Goal: Task Accomplishment & Management: Manage account settings

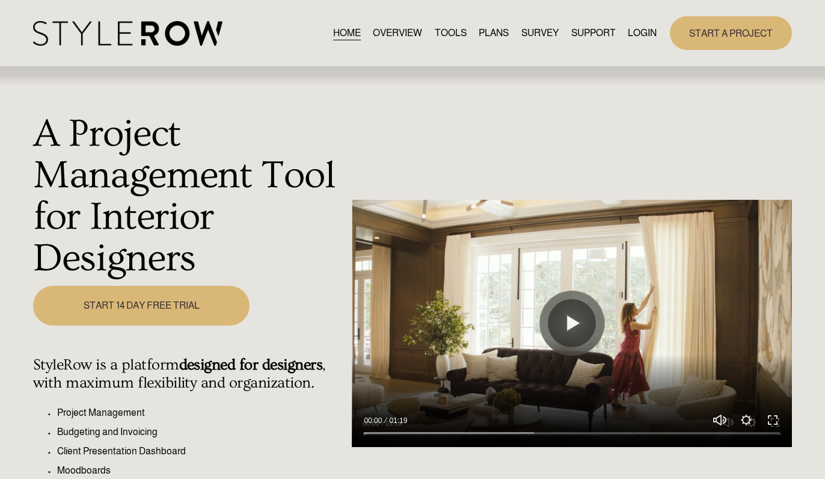
click at [634, 35] on link "LOGIN" at bounding box center [642, 33] width 29 height 16
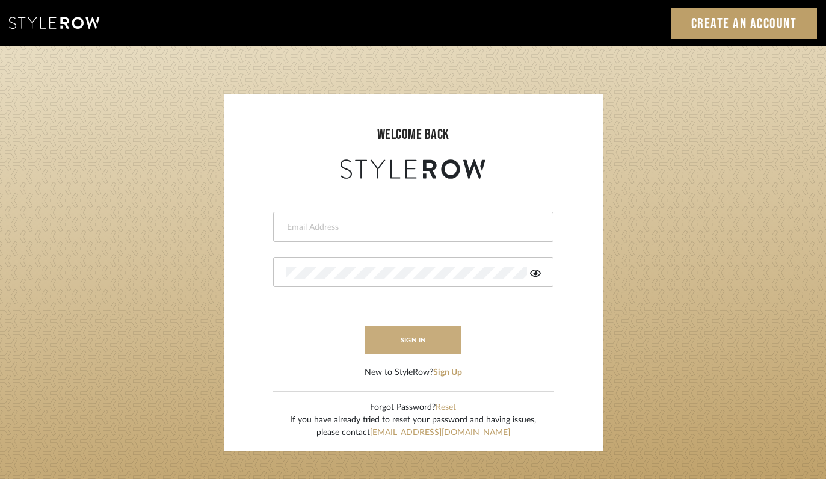
type input "felicia@onyxandoakinteriors.com"
click at [406, 340] on button "sign in" at bounding box center [413, 340] width 96 height 28
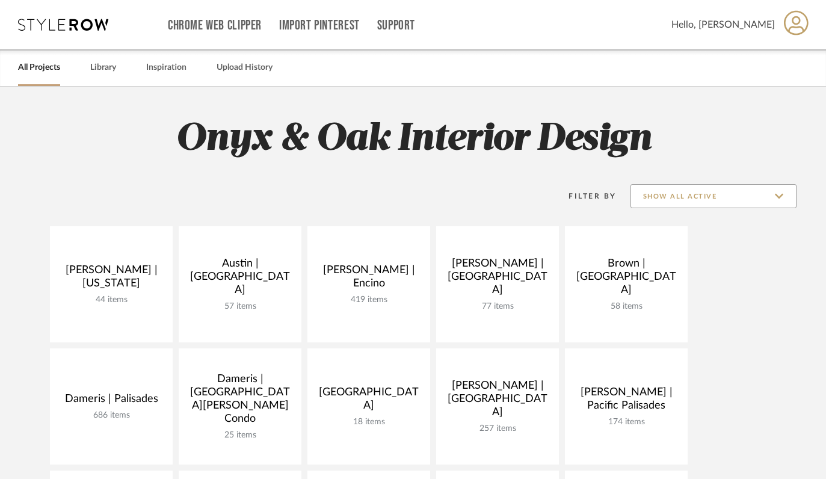
click at [743, 196] on input "Show All Active" at bounding box center [713, 196] width 166 height 24
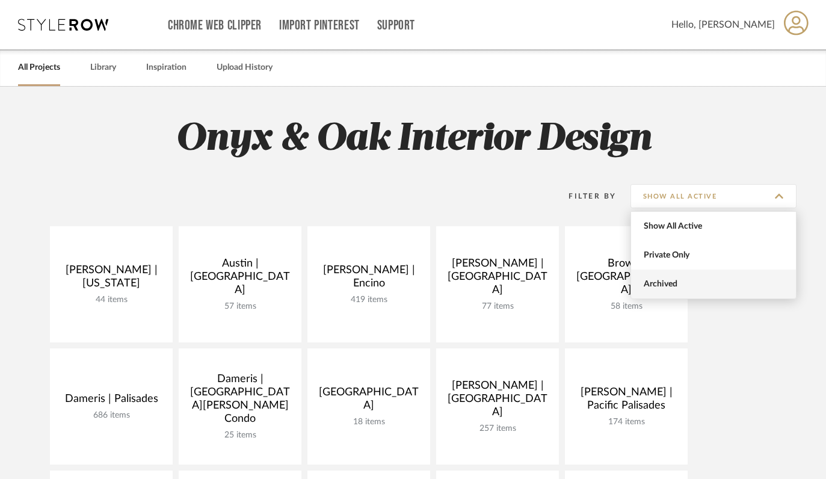
click at [721, 286] on span "Archived" at bounding box center [714, 284] width 143 height 10
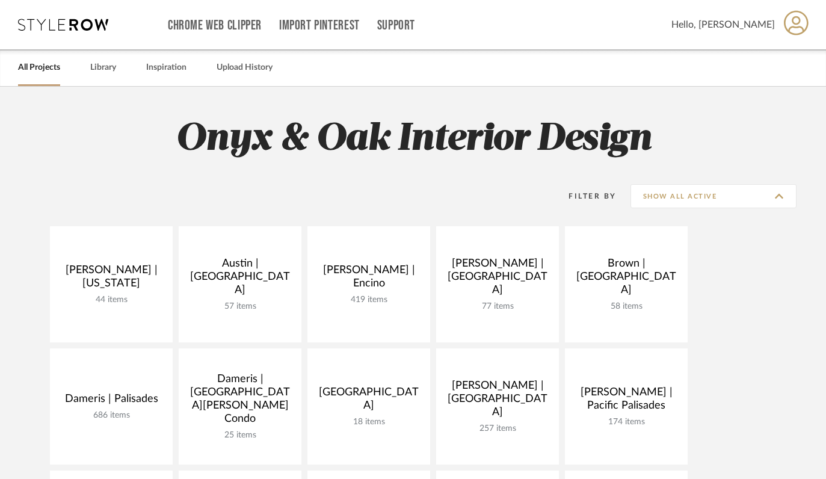
type input "Archived"
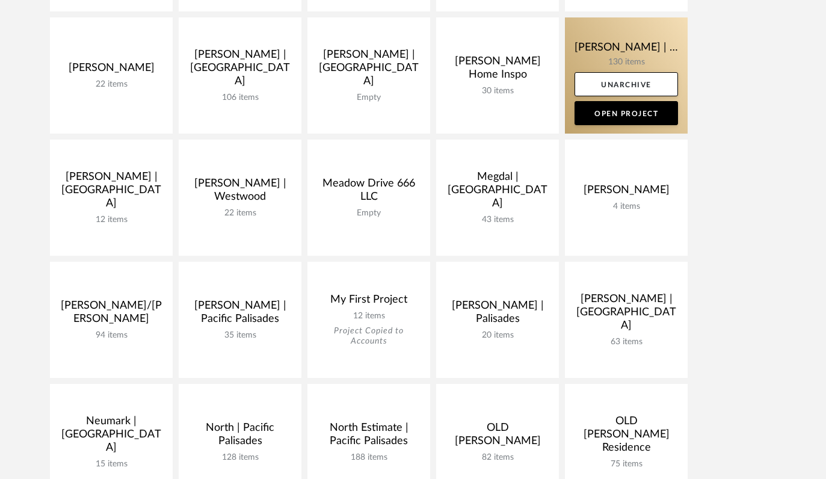
scroll to position [690, 0]
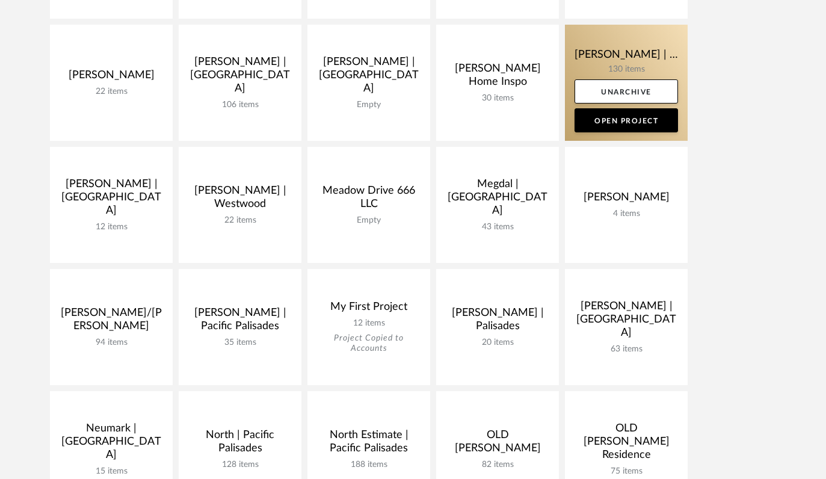
click at [596, 59] on link at bounding box center [626, 83] width 123 height 116
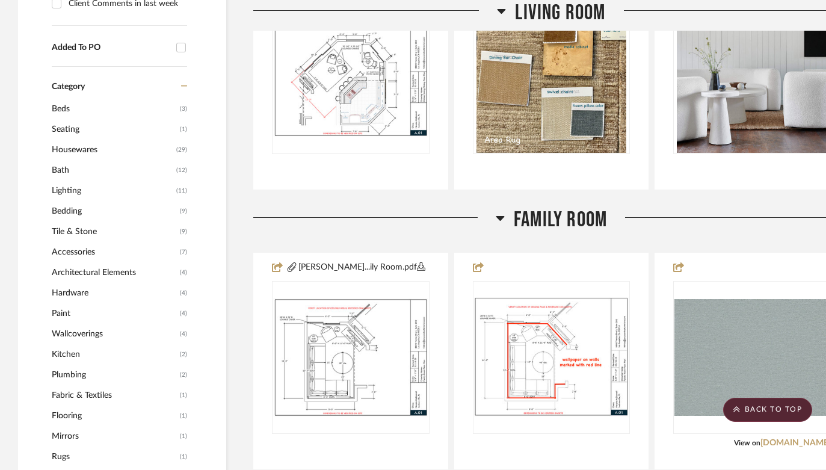
scroll to position [699, 0]
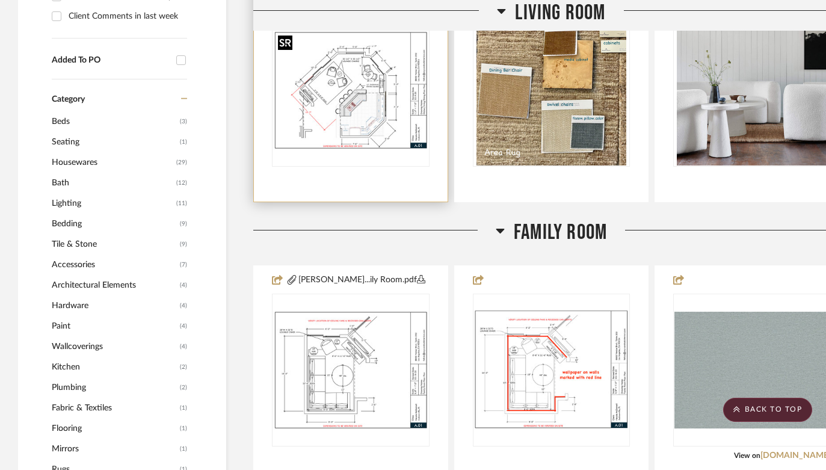
click at [351, 75] on div at bounding box center [351, 90] width 158 height 153
click at [335, 97] on img "0" at bounding box center [350, 91] width 155 height 120
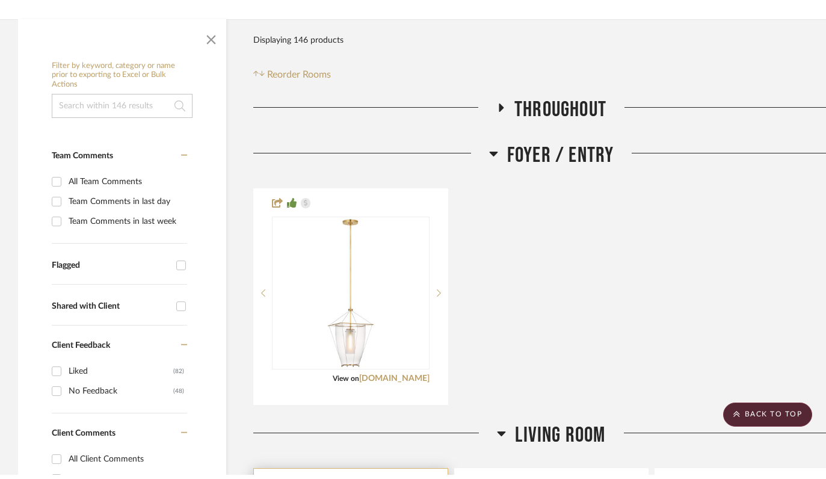
scroll to position [0, 0]
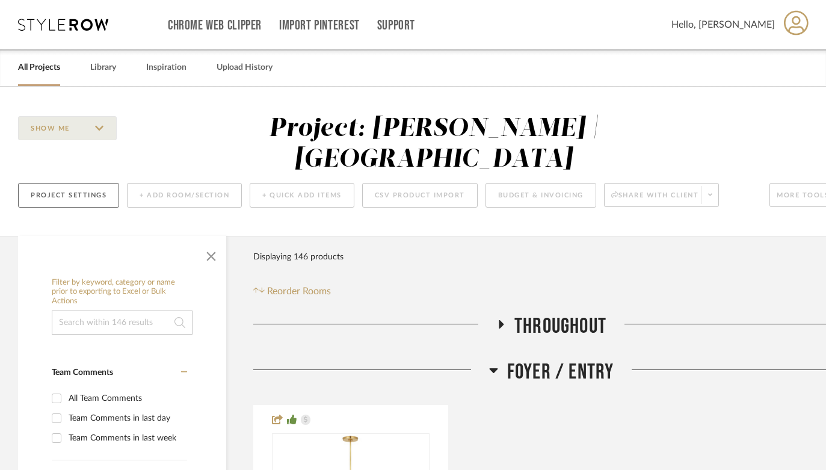
click at [57, 206] on button "Project Settings" at bounding box center [68, 195] width 101 height 25
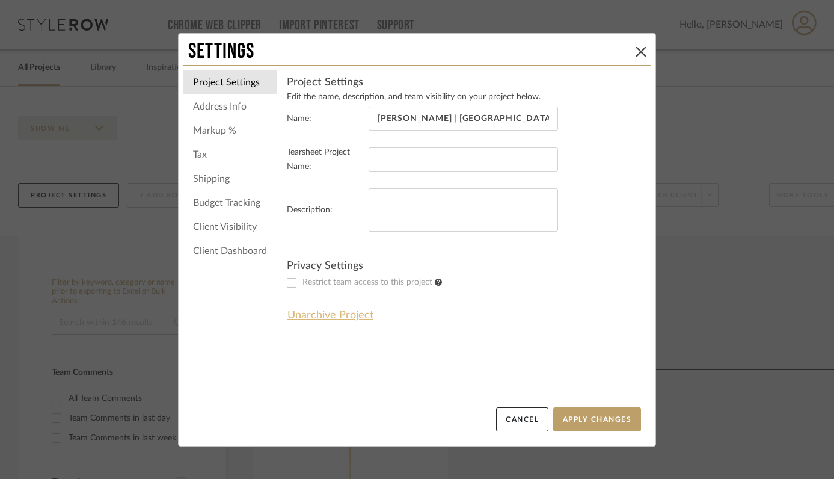
click at [316, 313] on button "Unarchive Project" at bounding box center [330, 315] width 87 height 20
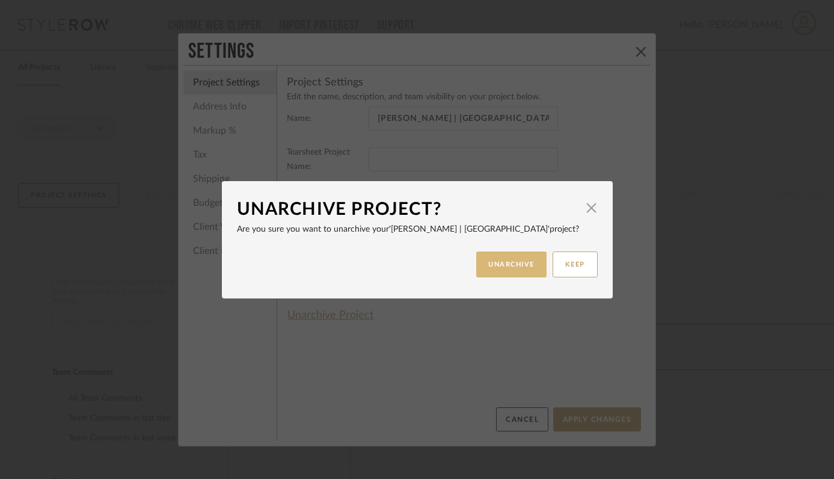
click at [503, 265] on button "UNARCHIVE" at bounding box center [511, 264] width 70 height 26
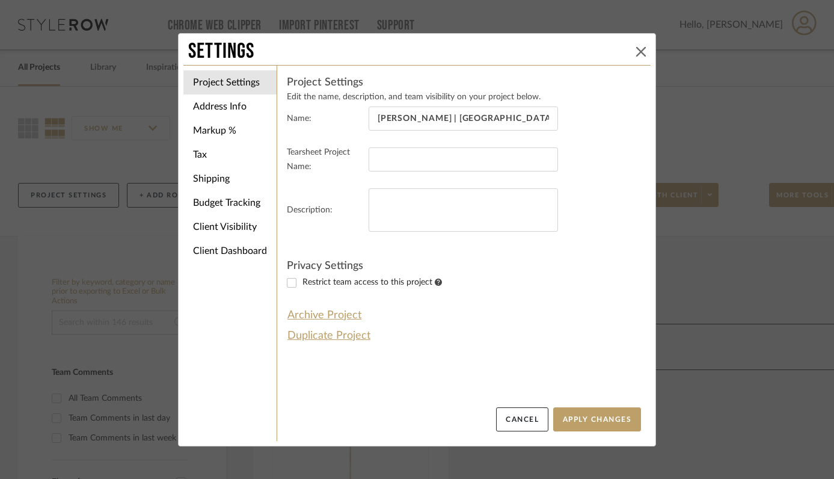
click at [634, 44] on button at bounding box center [641, 51] width 14 height 14
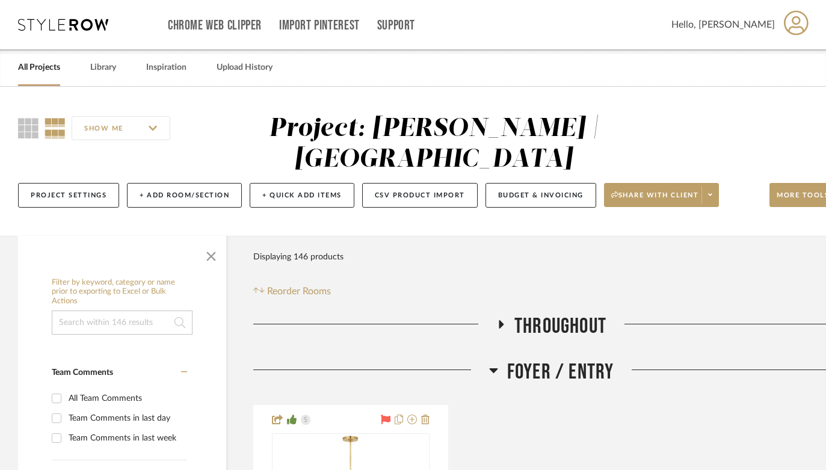
click at [38, 65] on link "All Projects" at bounding box center [39, 68] width 42 height 16
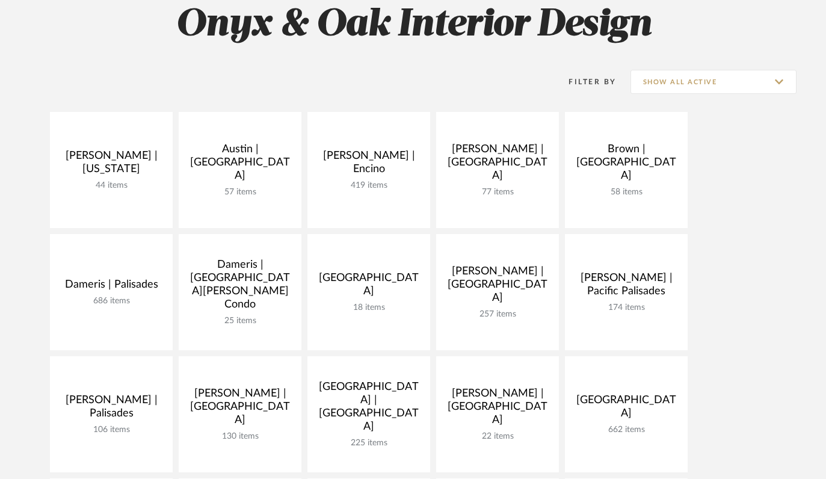
scroll to position [391, 0]
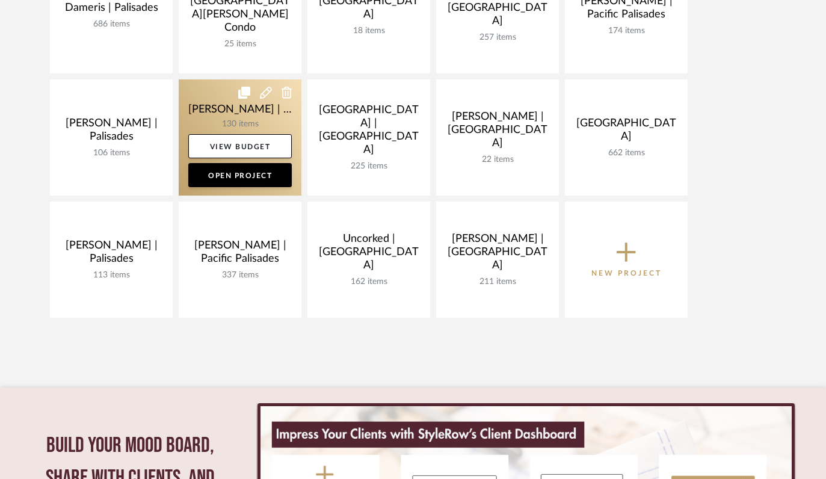
click at [213, 109] on link at bounding box center [240, 137] width 123 height 116
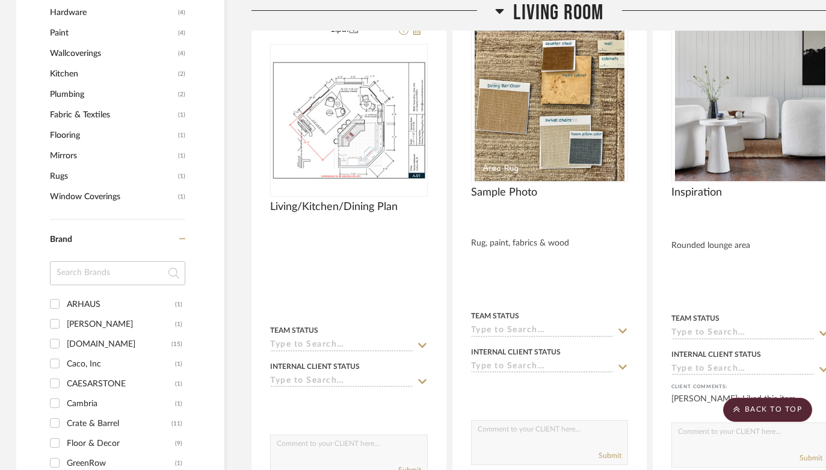
scroll to position [958, 2]
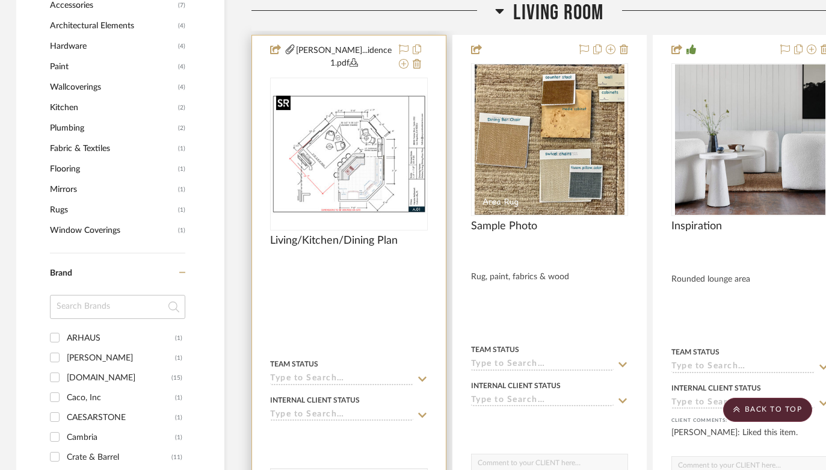
click at [331, 130] on div at bounding box center [349, 154] width 158 height 153
click at [329, 142] on img "0" at bounding box center [348, 154] width 155 height 120
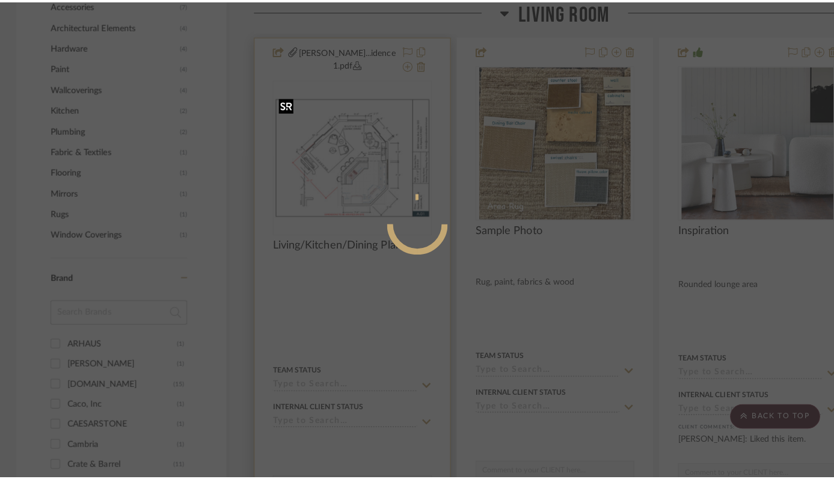
scroll to position [0, 0]
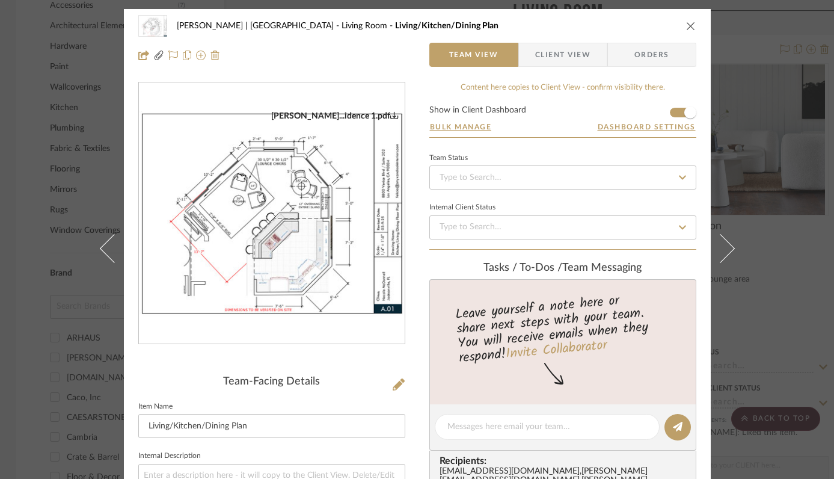
click at [326, 150] on img "0" at bounding box center [272, 214] width 266 height 206
click at [687, 28] on icon "close" at bounding box center [691, 26] width 10 height 10
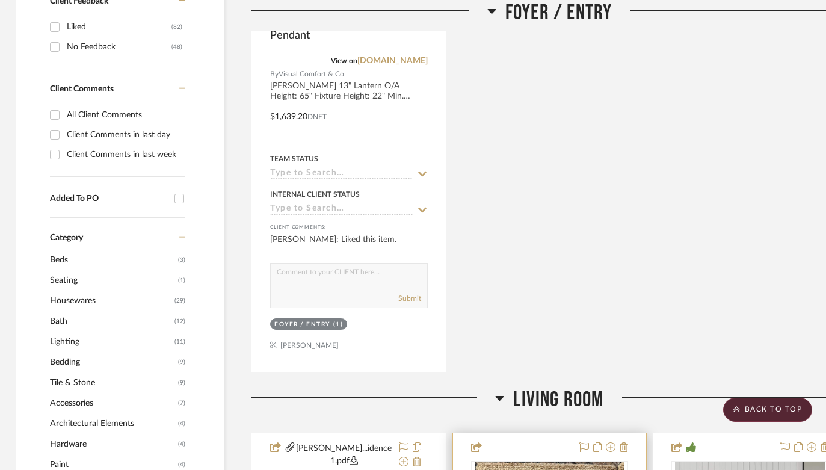
scroll to position [0, 2]
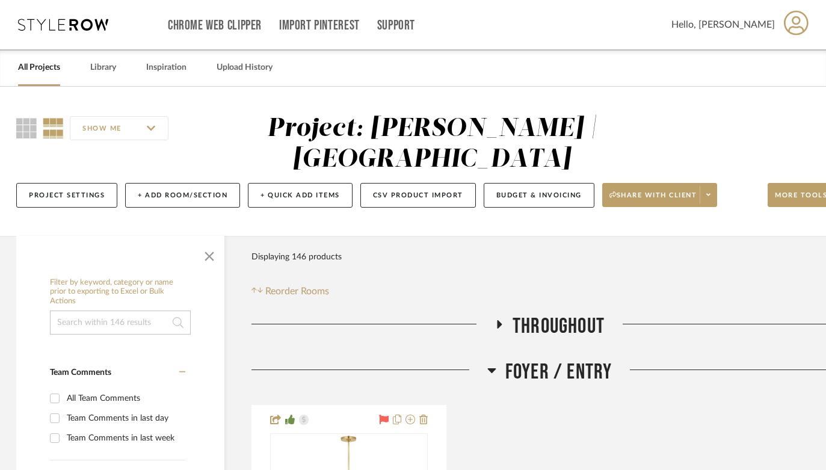
click at [57, 64] on link "All Projects" at bounding box center [39, 68] width 42 height 16
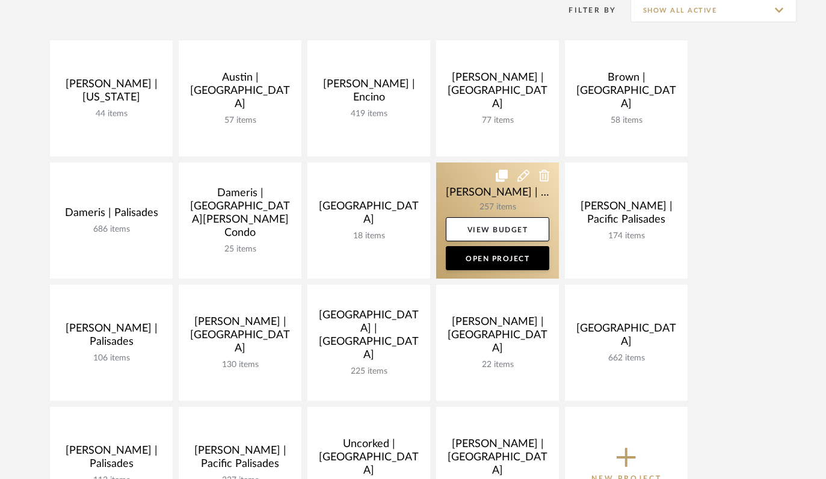
scroll to position [227, 0]
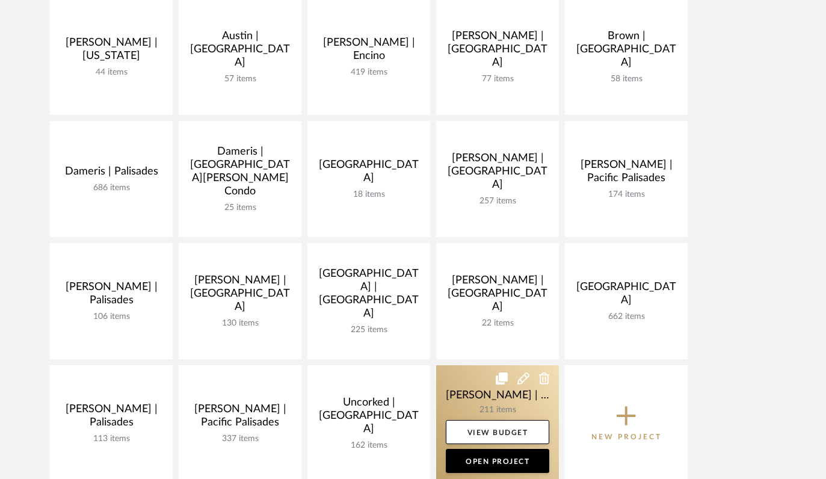
click at [456, 396] on link at bounding box center [497, 423] width 123 height 116
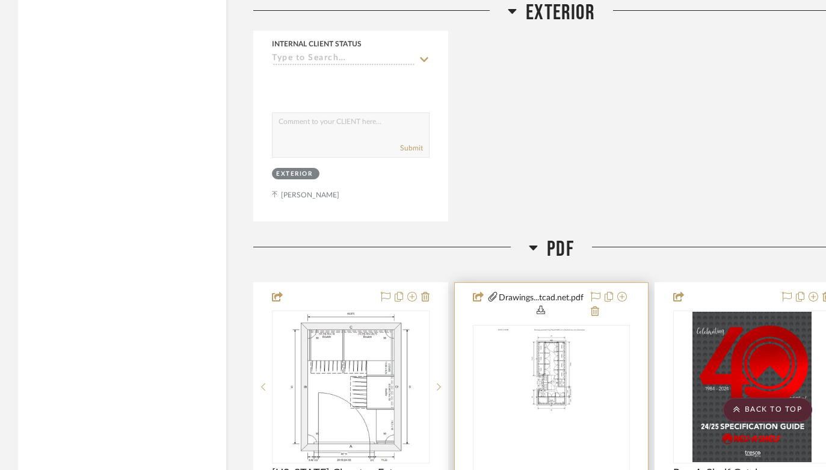
scroll to position [12431, 0]
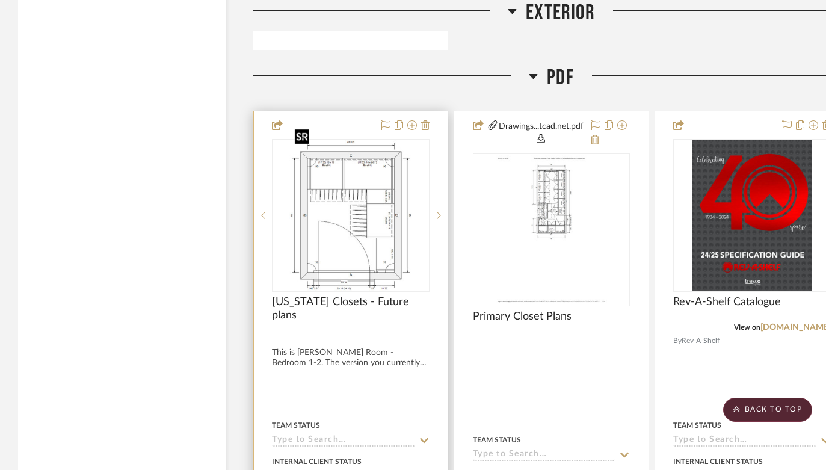
click at [0, 0] on img at bounding box center [0, 0] width 0 height 0
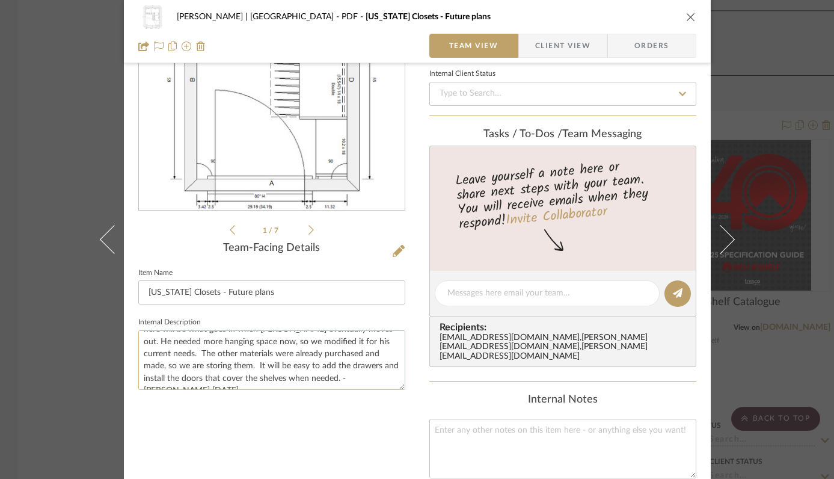
scroll to position [0, 0]
click at [308, 231] on icon at bounding box center [310, 229] width 5 height 11
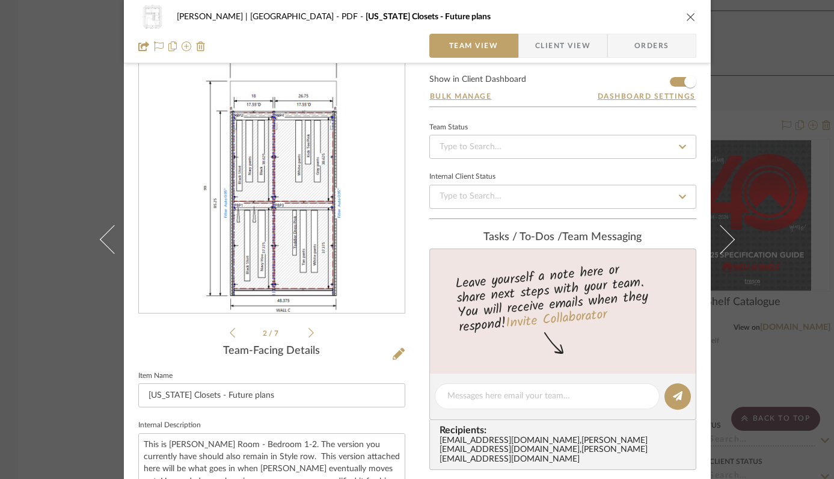
scroll to position [30, 0]
click at [308, 333] on icon at bounding box center [310, 333] width 5 height 11
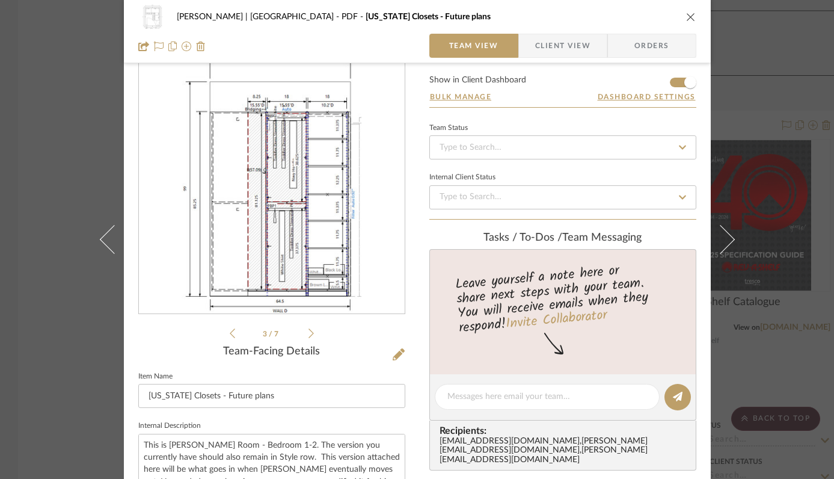
click at [308, 333] on icon at bounding box center [310, 333] width 5 height 11
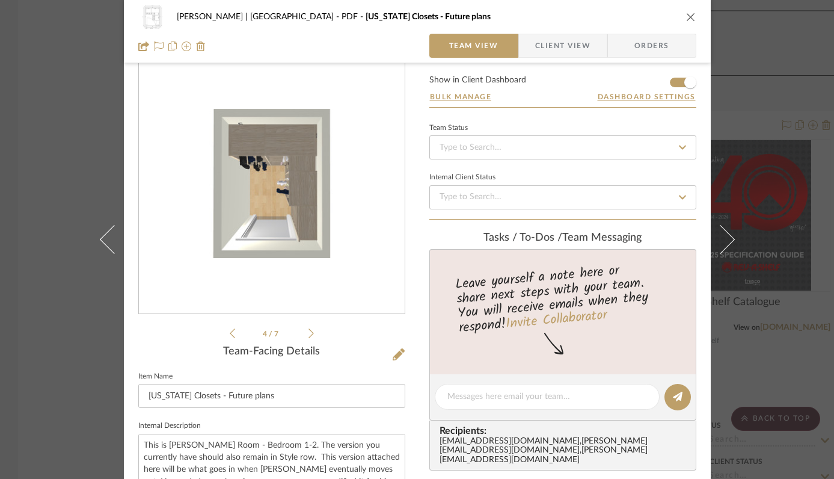
click at [308, 333] on icon at bounding box center [310, 333] width 5 height 11
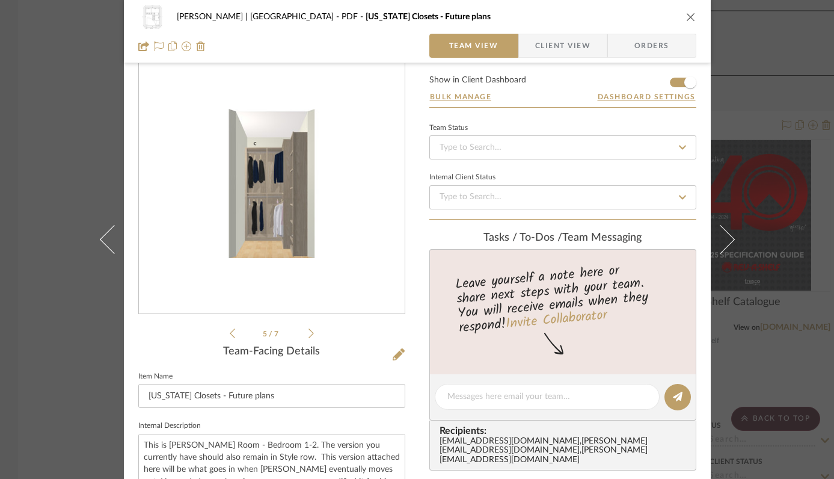
click at [308, 333] on icon at bounding box center [310, 333] width 5 height 11
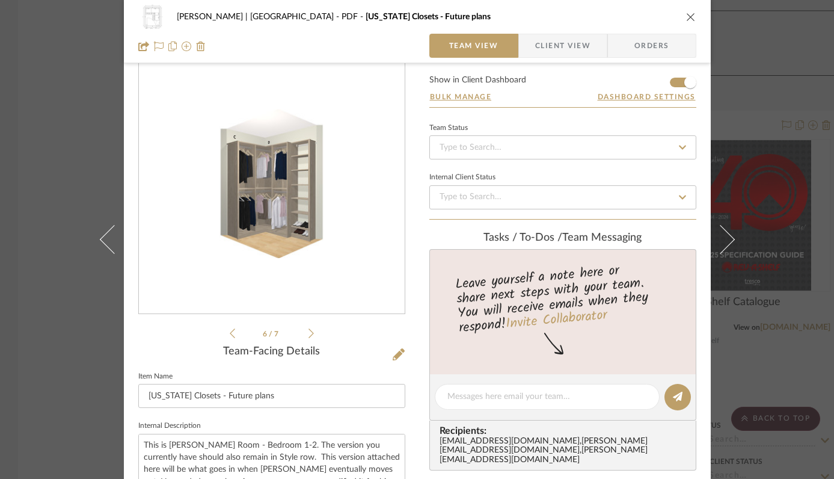
click at [308, 333] on icon at bounding box center [310, 333] width 5 height 11
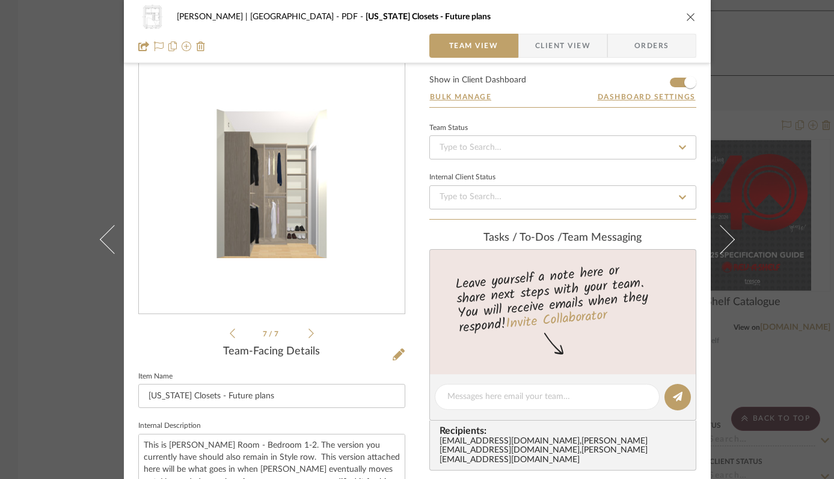
click at [308, 333] on icon at bounding box center [310, 333] width 5 height 11
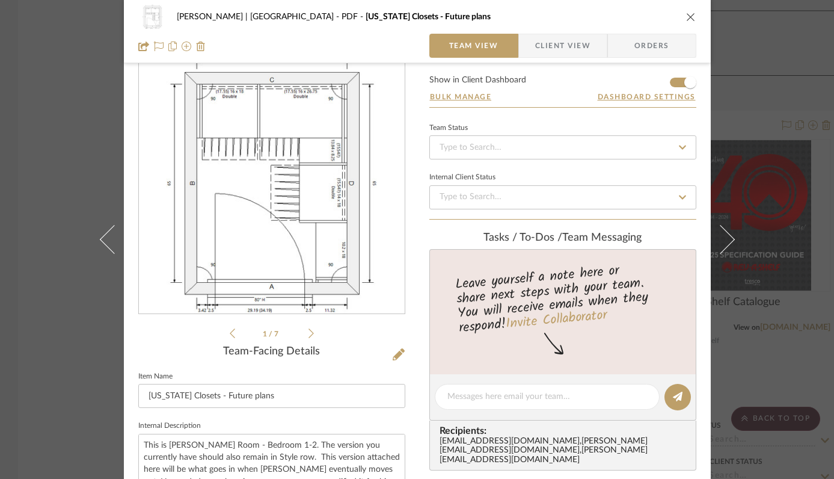
click at [308, 333] on icon at bounding box center [310, 333] width 5 height 11
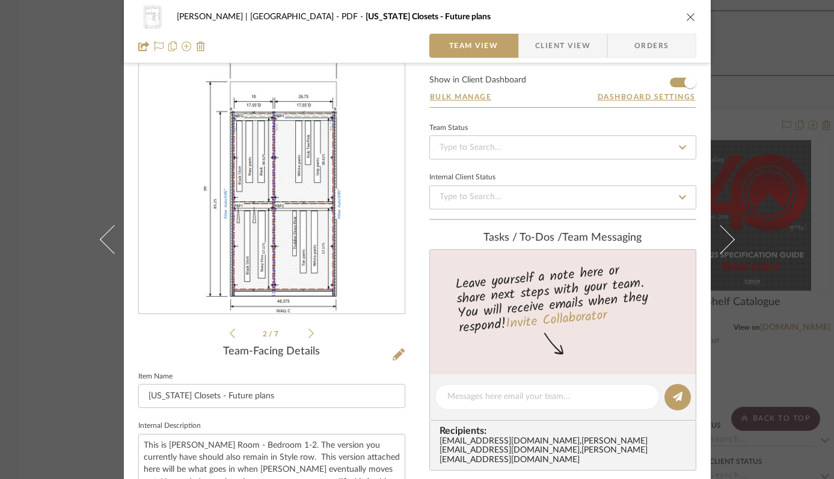
click at [687, 16] on icon "close" at bounding box center [691, 17] width 10 height 10
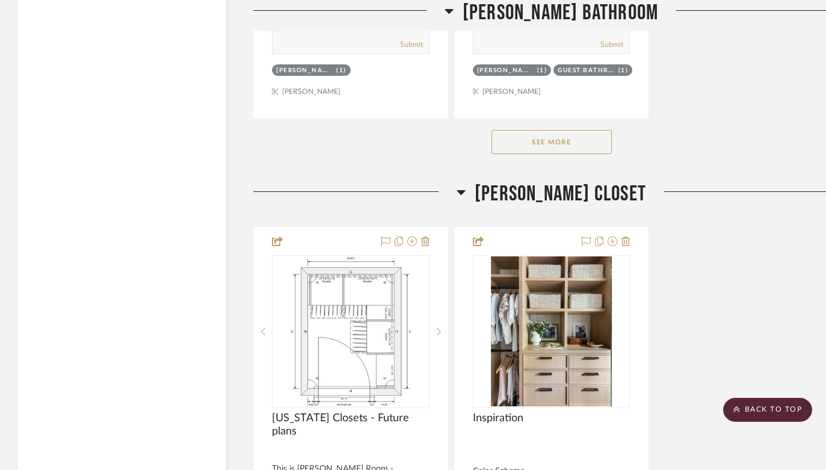
scroll to position [8047, 0]
